Goal: Task Accomplishment & Management: Complete application form

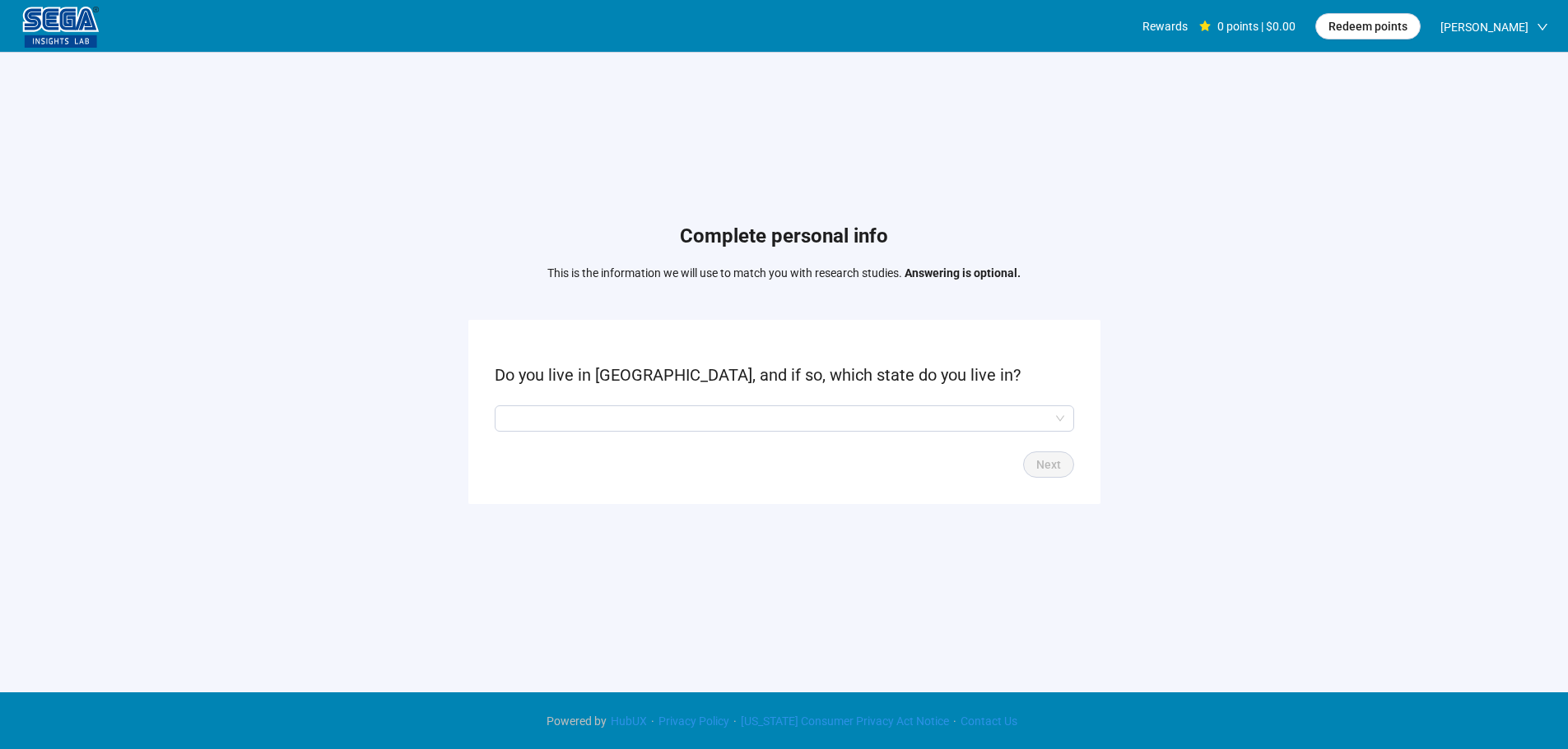
click at [620, 400] on form "Do you live in [GEOGRAPHIC_DATA], and if so, which state do you live in? Q2hhcm…" at bounding box center [784, 411] width 632 height 183
click at [609, 419] on input "search" at bounding box center [784, 419] width 560 height 25
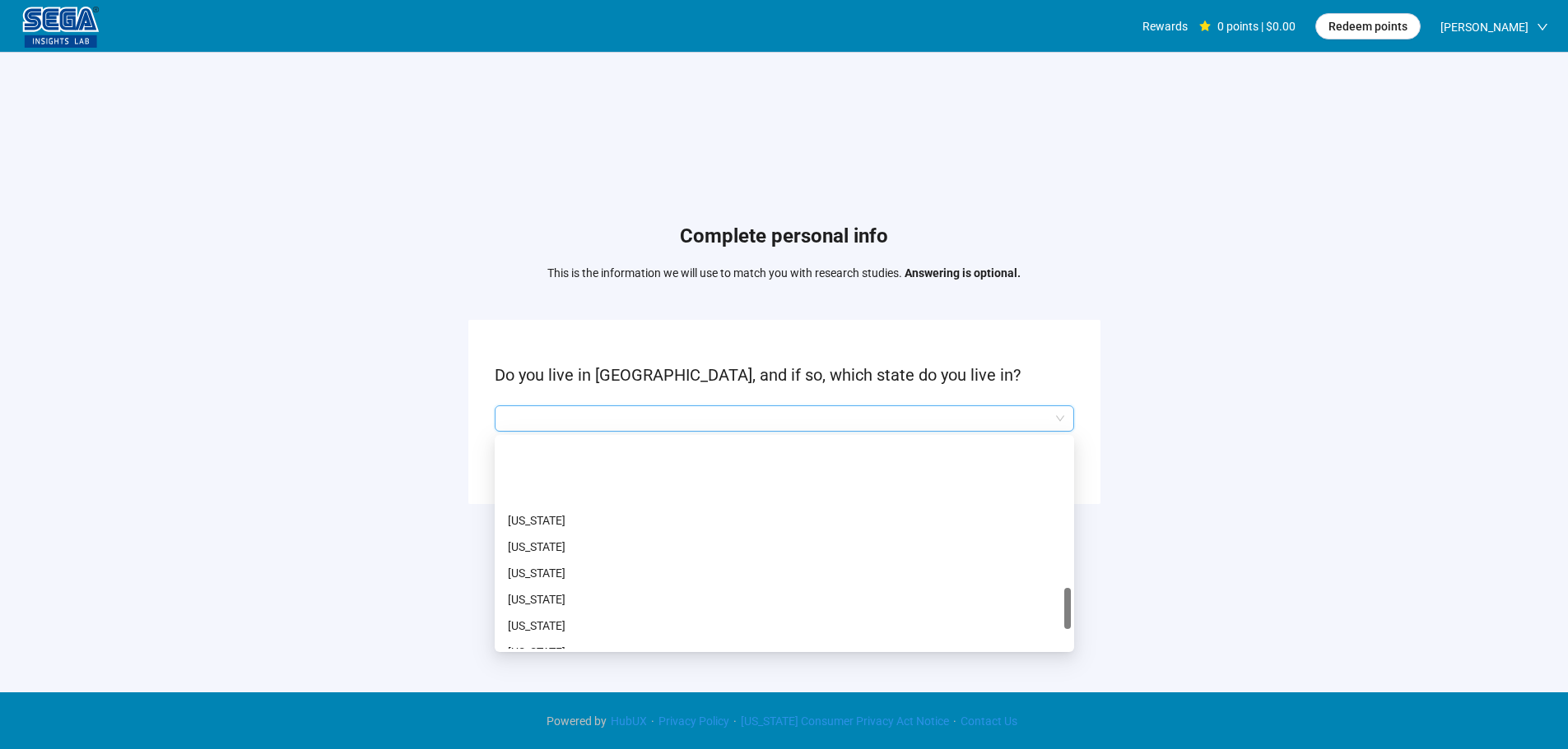
scroll to position [987, 0]
click at [540, 595] on p "[US_STATE]" at bounding box center [784, 596] width 553 height 18
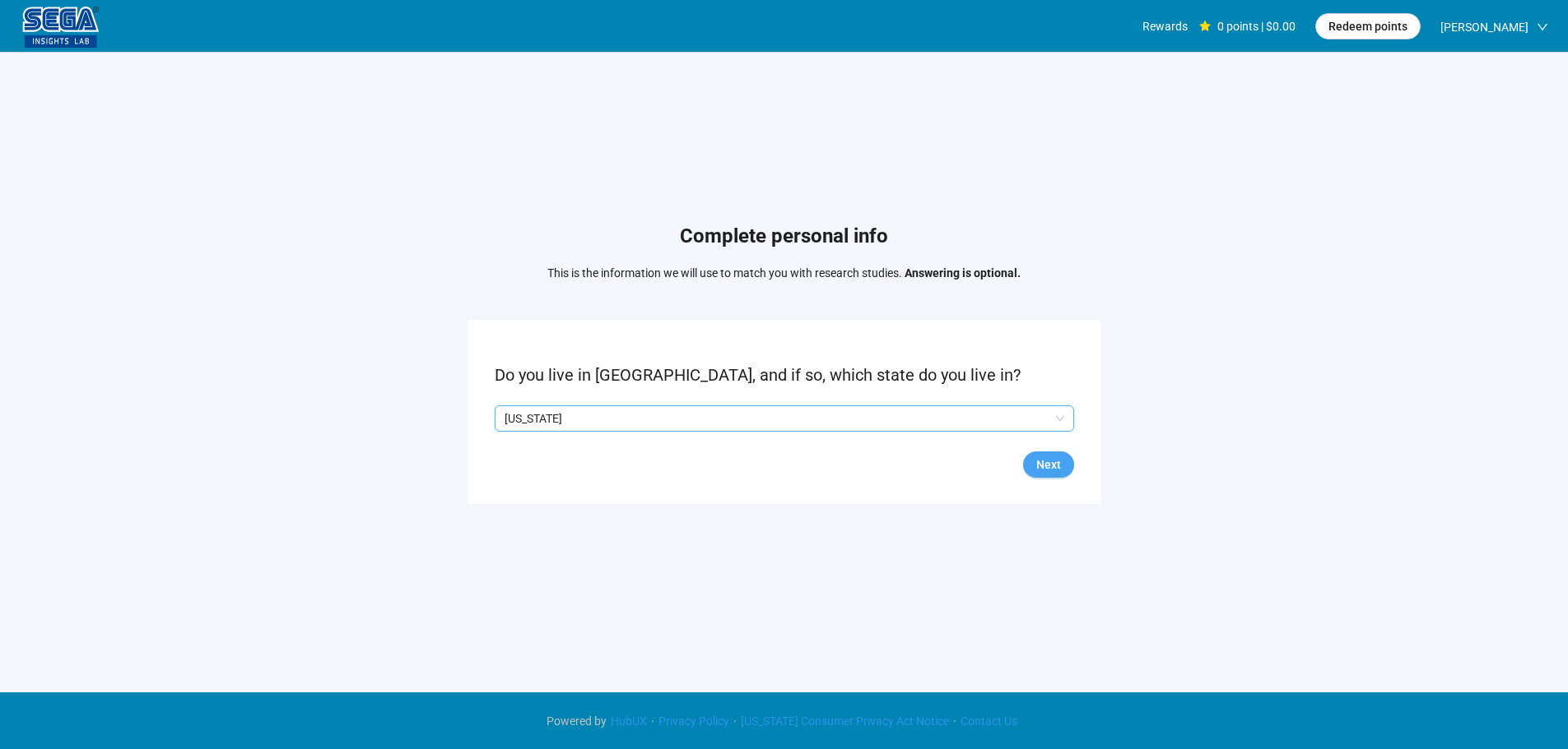
click at [1052, 456] on span "Next" at bounding box center [1049, 464] width 25 height 18
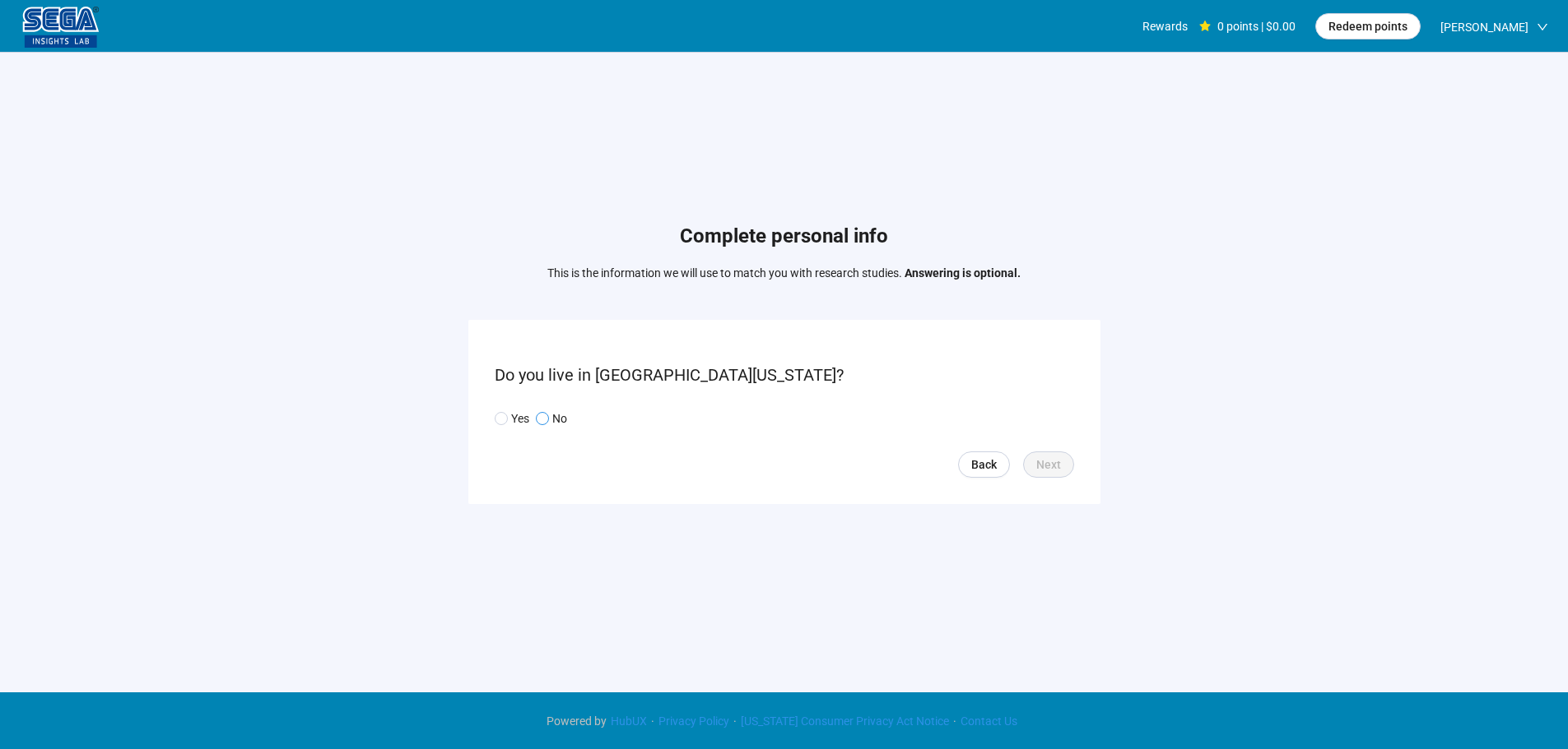
click at [550, 420] on label "No" at bounding box center [551, 418] width 31 height 18
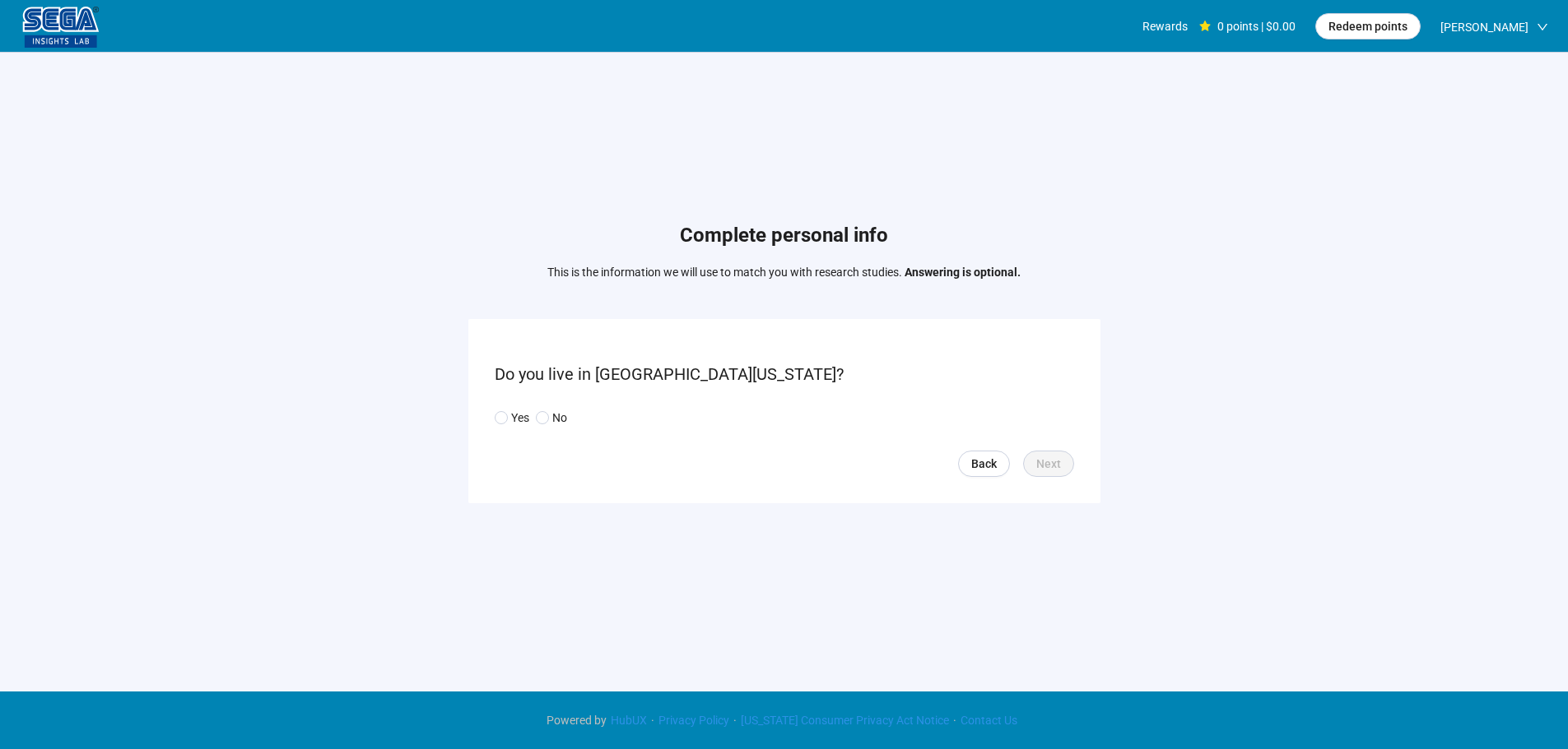
click at [530, 422] on div "Yes No" at bounding box center [534, 417] width 79 height 18
click at [549, 418] on span at bounding box center [542, 417] width 13 height 13
click at [1033, 454] on button "Next" at bounding box center [1049, 464] width 51 height 27
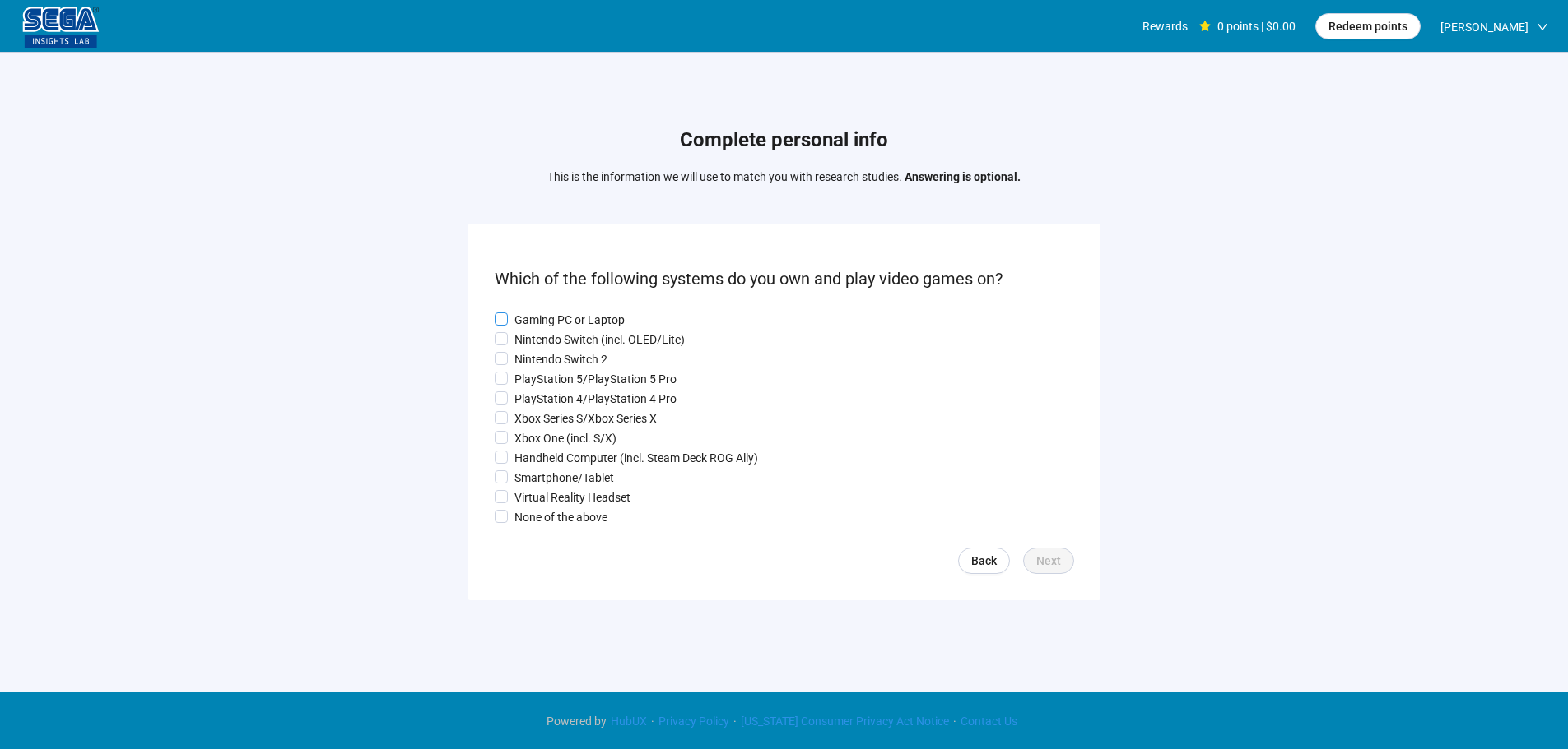
click at [543, 312] on p "Gaming PC or Laptop" at bounding box center [569, 320] width 111 height 18
click at [535, 336] on p "Nintendo Switch (incl. OLED/Lite)" at bounding box center [599, 340] width 171 height 18
click at [532, 371] on p "PlayStation 5/PlayStation 5 Pro" at bounding box center [595, 379] width 162 height 18
click at [530, 403] on p "PlayStation 4/PlayStation 4 Pro" at bounding box center [595, 399] width 162 height 18
click at [529, 427] on p "Xbox Series S/Xbox Series X" at bounding box center [585, 418] width 142 height 18
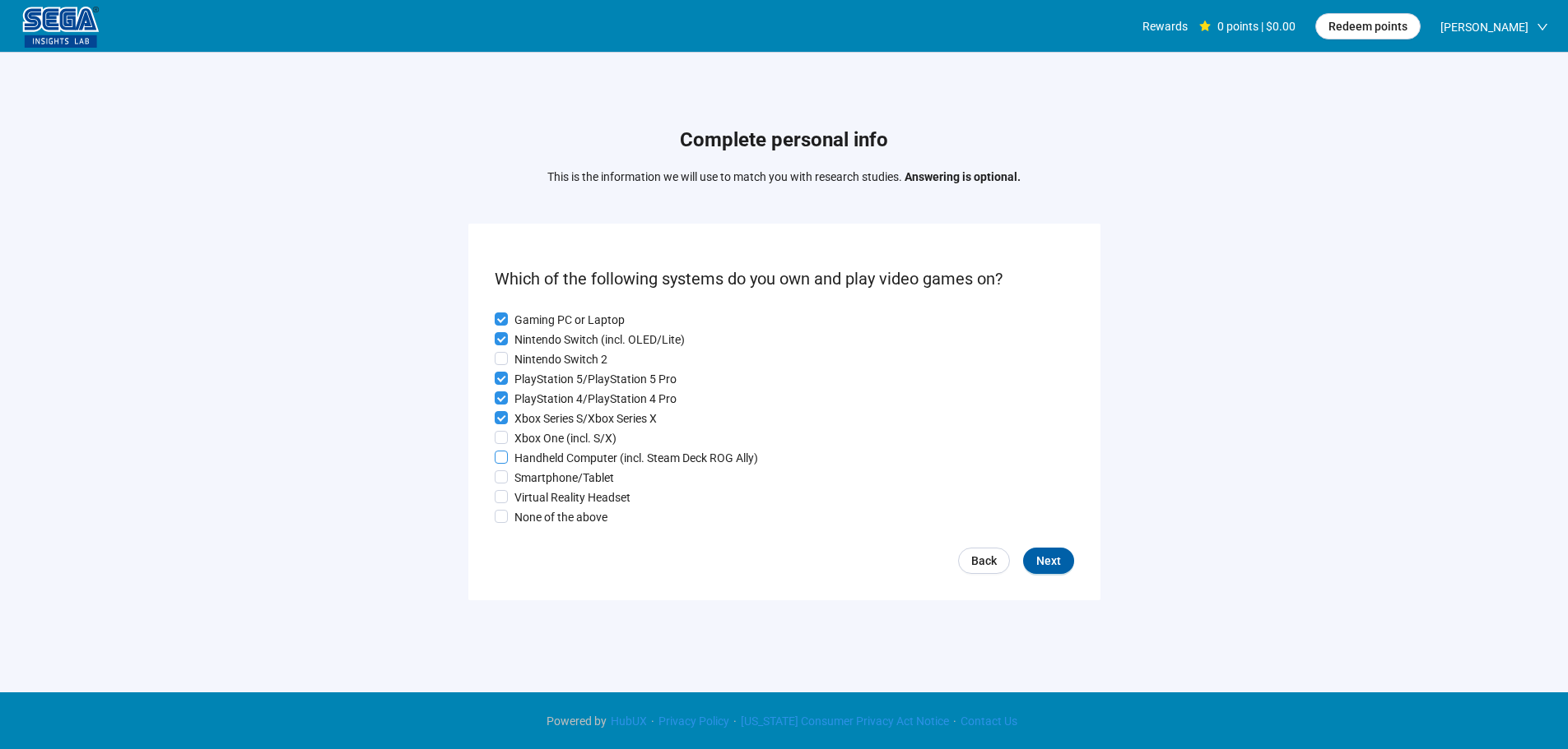
click at [533, 459] on p "Handheld Computer (incl. Steam Deck ROG Ally)" at bounding box center [635, 458] width 243 height 18
click at [527, 493] on p "Virtual Reality Headset" at bounding box center [572, 498] width 116 height 18
click at [545, 439] on p "Xbox One (incl. S/X)" at bounding box center [565, 439] width 102 height 18
click at [1040, 561] on span "Next" at bounding box center [1049, 561] width 25 height 18
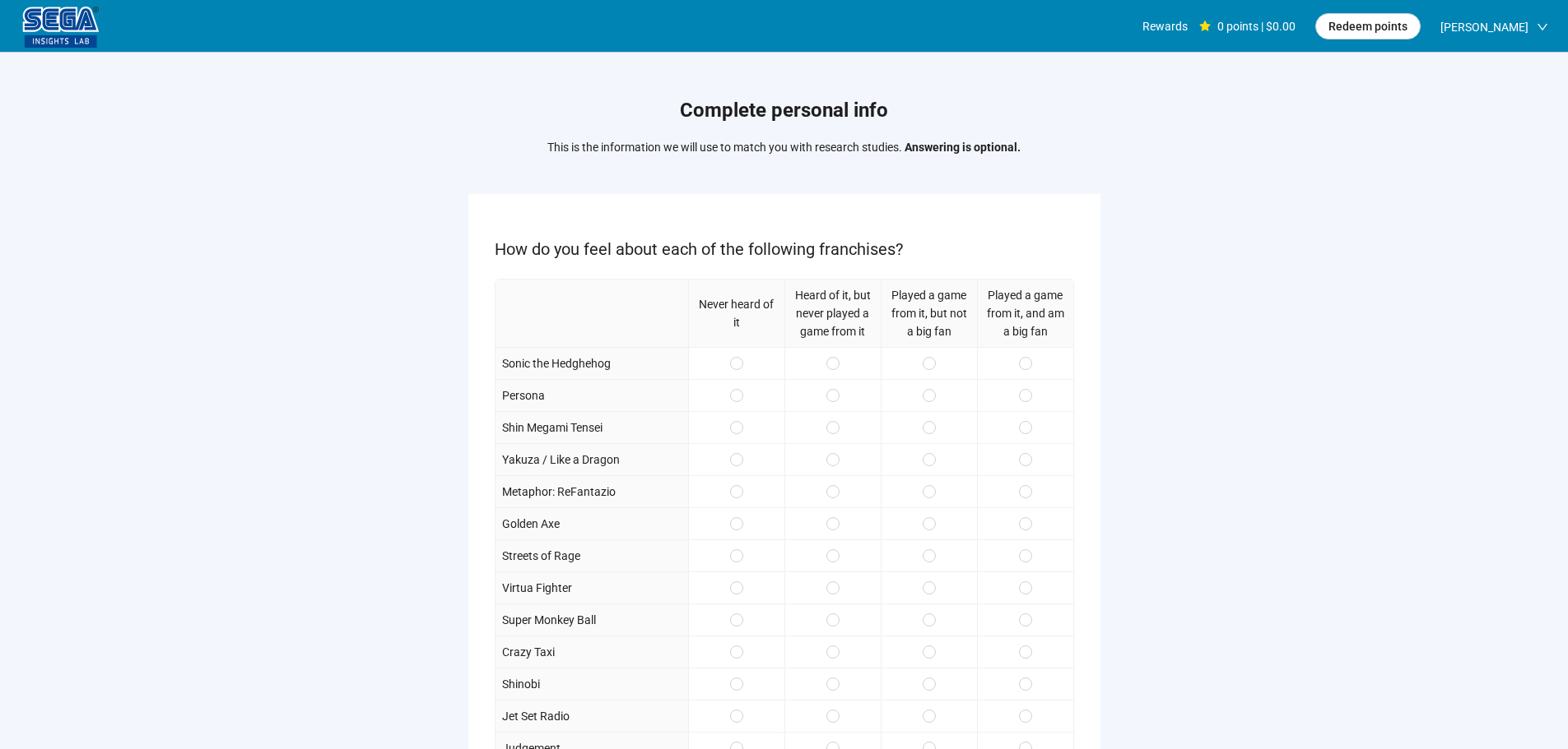
click at [938, 366] on div at bounding box center [928, 363] width 96 height 32
click at [1023, 417] on div at bounding box center [1025, 427] width 96 height 32
click at [1022, 455] on span at bounding box center [1026, 460] width 13 height 13
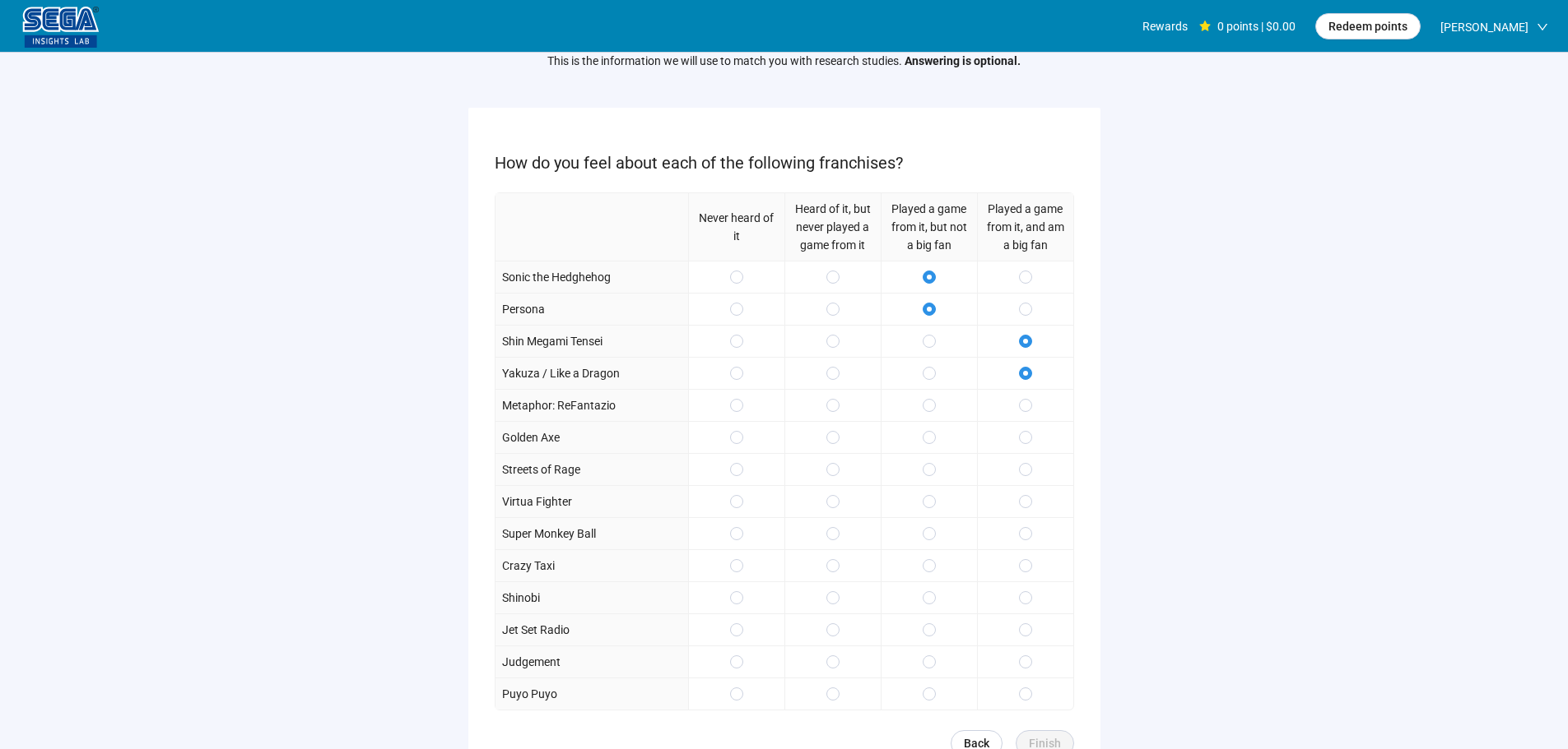
scroll to position [164, 0]
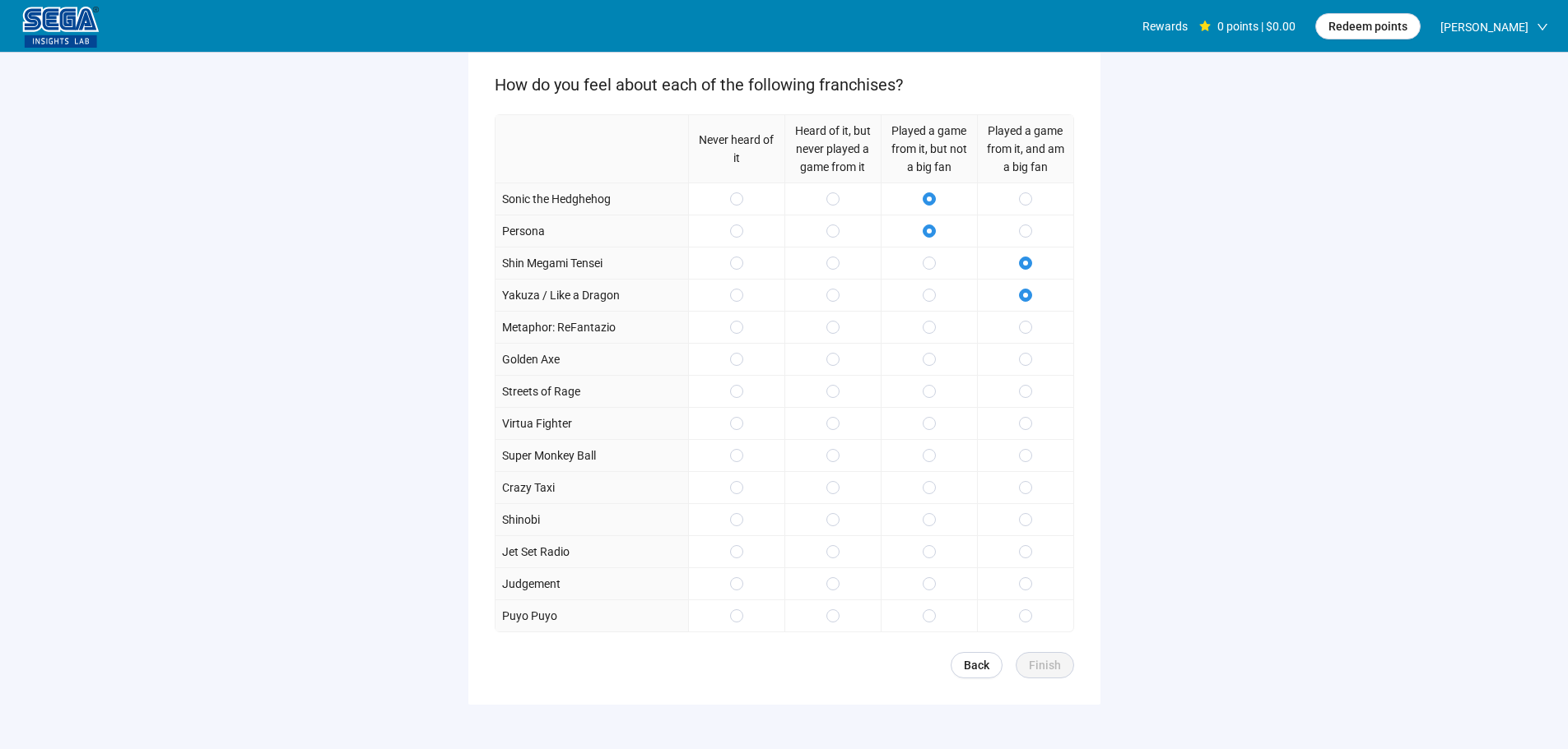
drag, startPoint x: 931, startPoint y: 385, endPoint x: 930, endPoint y: 348, distance: 37.0
click at [930, 384] on label at bounding box center [929, 392] width 13 height 18
click at [931, 348] on div at bounding box center [928, 359] width 96 height 32
click at [938, 325] on div at bounding box center [928, 327] width 96 height 32
click at [925, 357] on span at bounding box center [929, 359] width 13 height 13
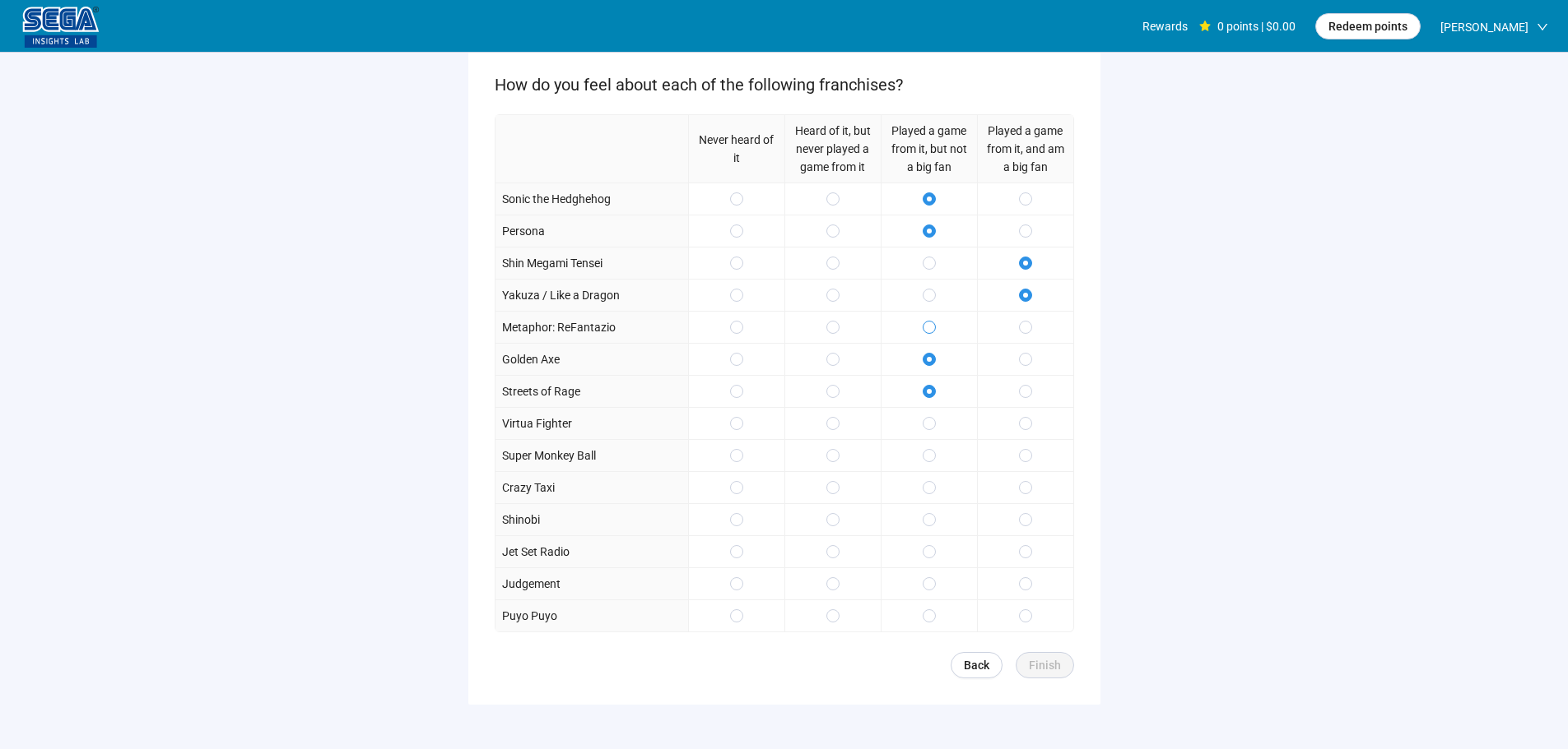
click at [929, 323] on span at bounding box center [929, 327] width 13 height 13
click at [1024, 467] on div at bounding box center [1025, 455] width 96 height 32
click at [1031, 456] on span at bounding box center [1026, 455] width 13 height 13
click at [948, 483] on div at bounding box center [928, 487] width 96 height 32
click at [929, 488] on span at bounding box center [929, 487] width 13 height 13
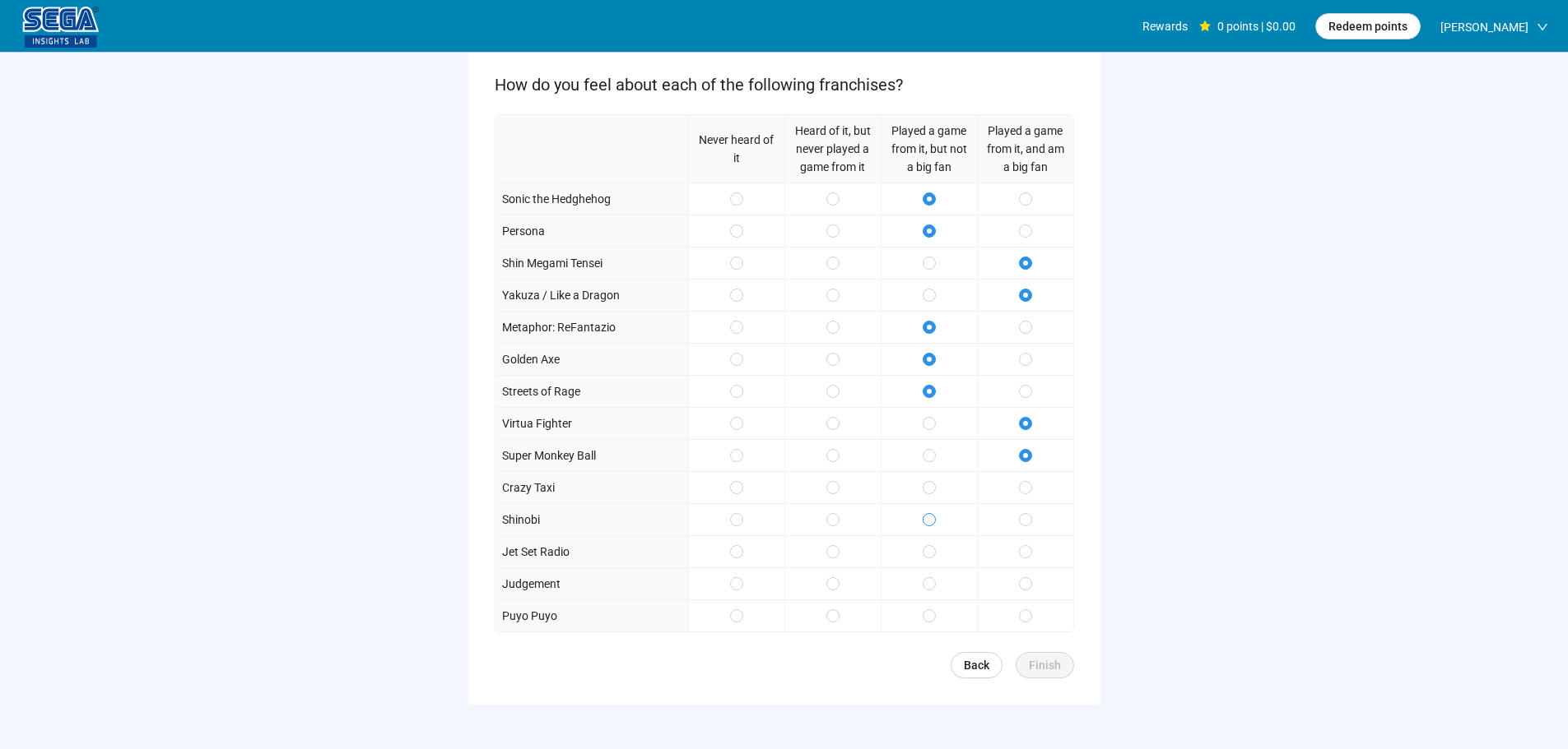
click at [925, 521] on span at bounding box center [929, 519] width 13 height 13
click at [933, 568] on div "Never heard of it Heard of it, but never played a game from it Played a game fr…" at bounding box center [784, 373] width 580 height 518
click at [930, 546] on span at bounding box center [929, 552] width 13 height 13
click at [928, 593] on label at bounding box center [929, 584] width 13 height 18
click at [936, 608] on div at bounding box center [928, 615] width 96 height 32
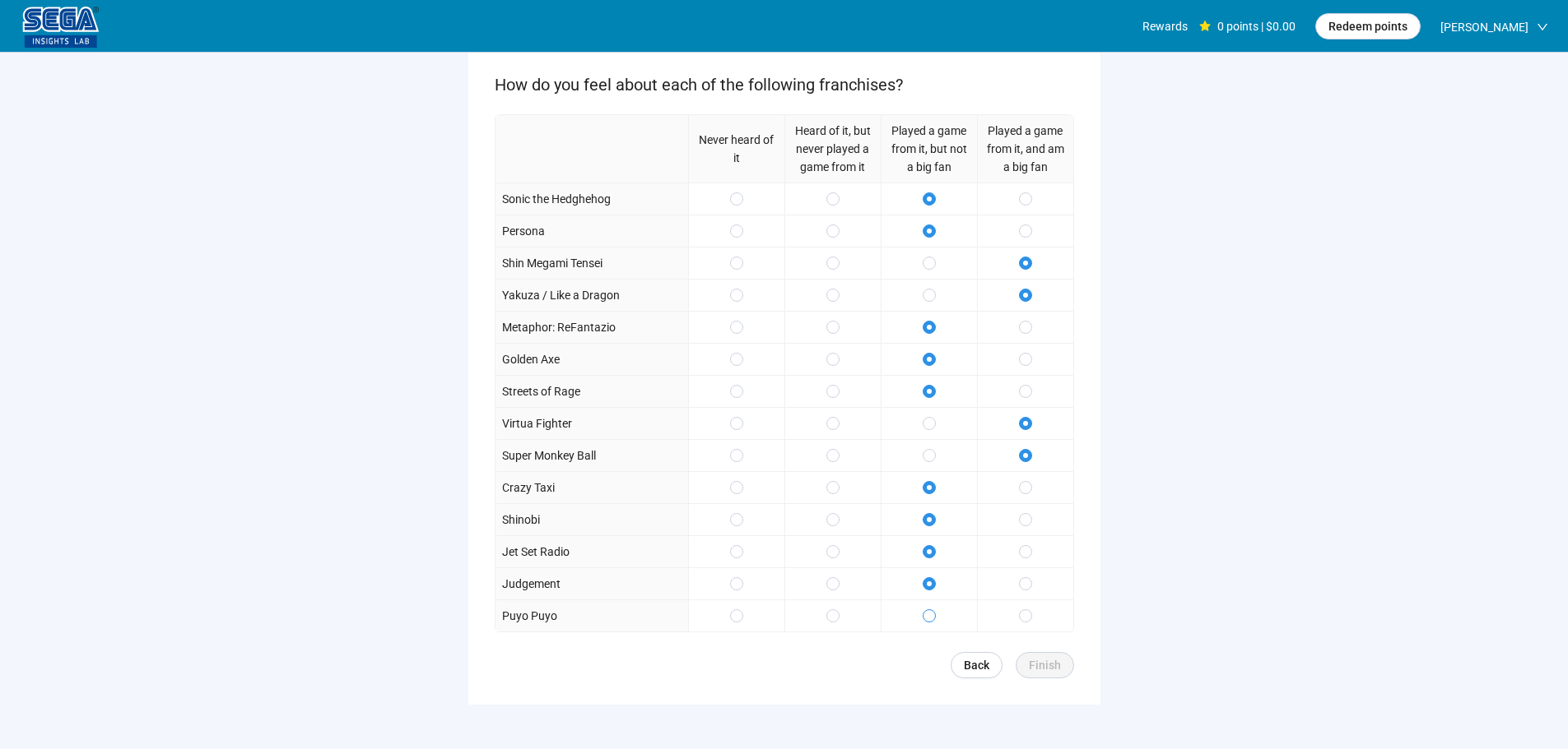
click at [931, 611] on span at bounding box center [929, 615] width 13 height 13
click at [1034, 661] on span "Finish" at bounding box center [1045, 665] width 32 height 18
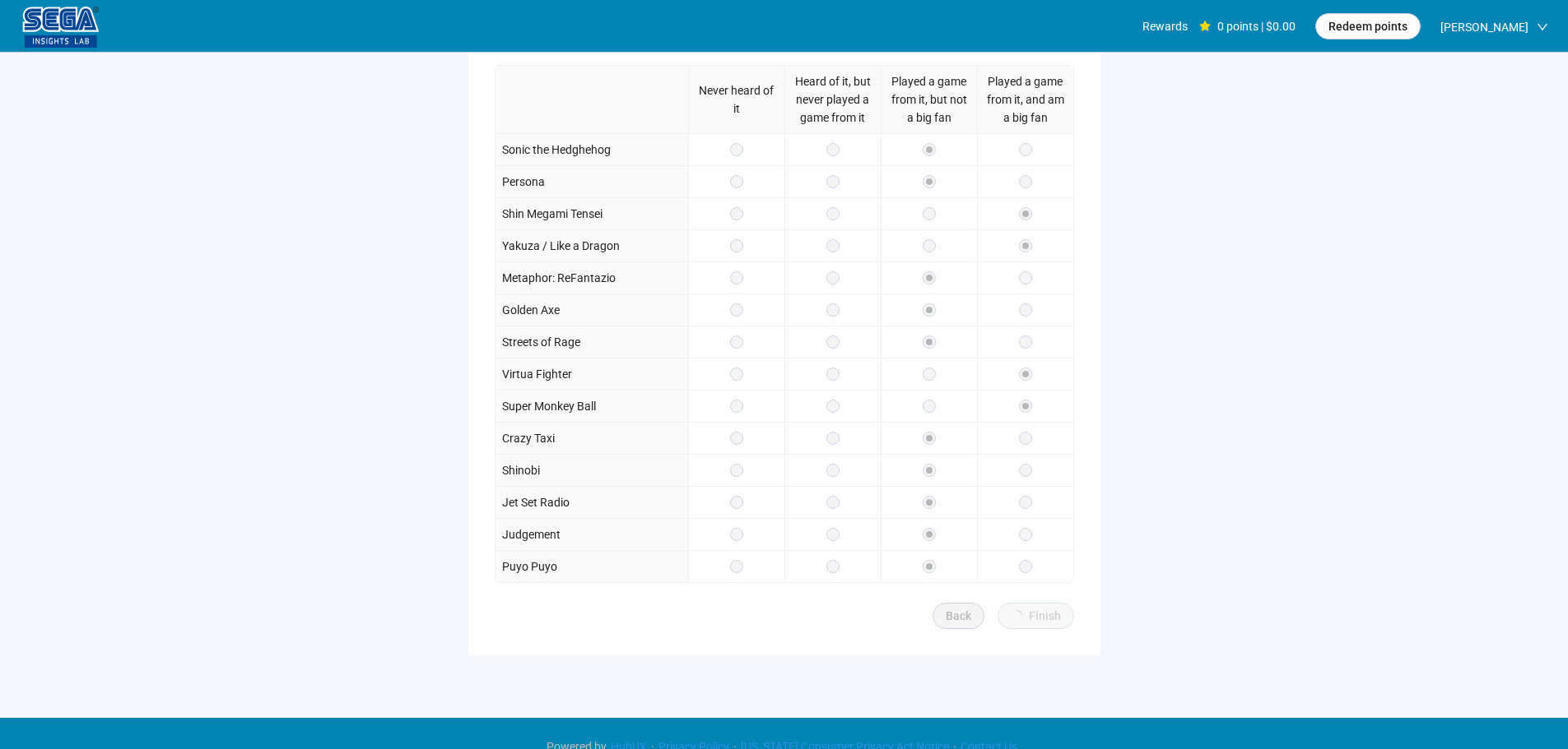
scroll to position [241, 0]
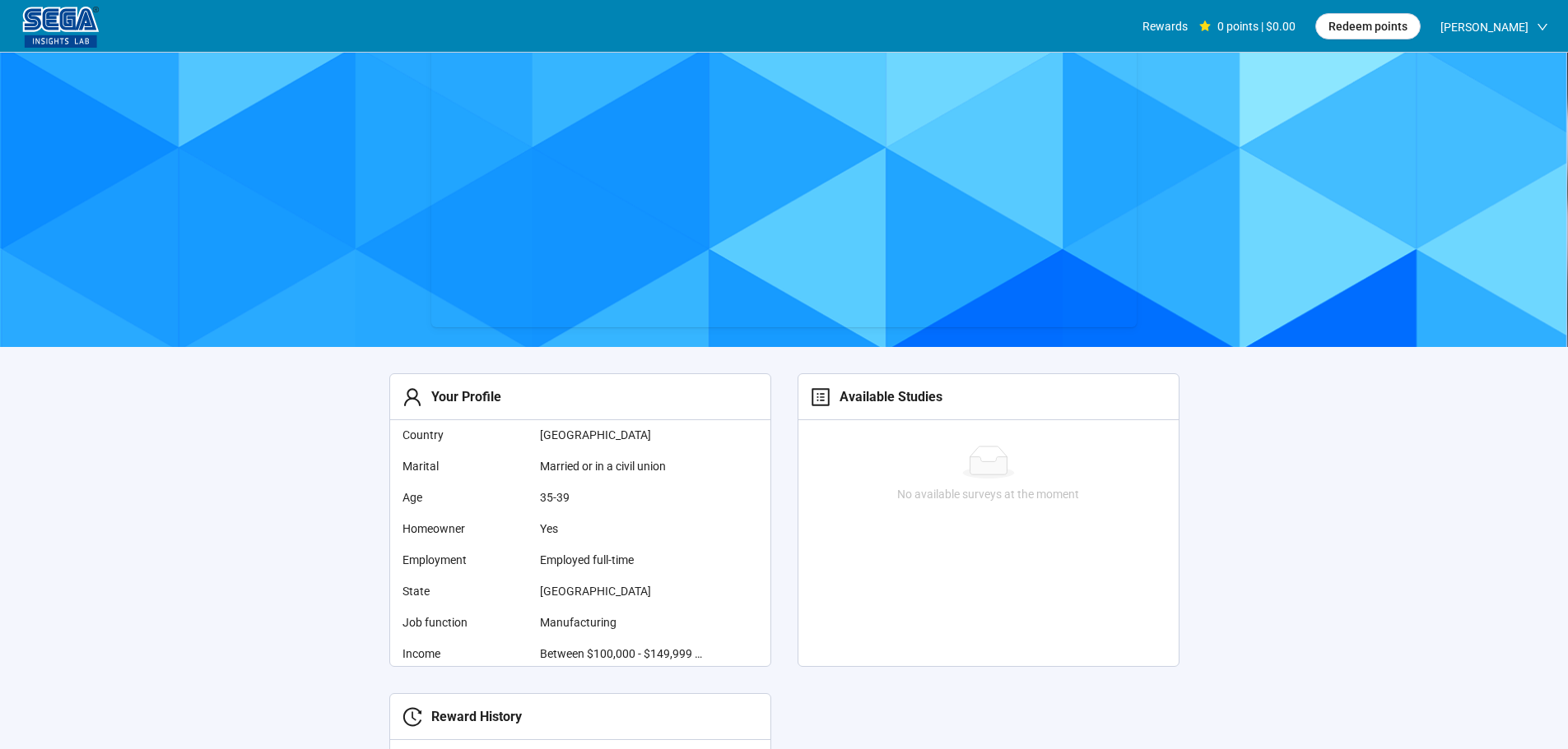
scroll to position [247, 0]
